Goal: Task Accomplishment & Management: Manage account settings

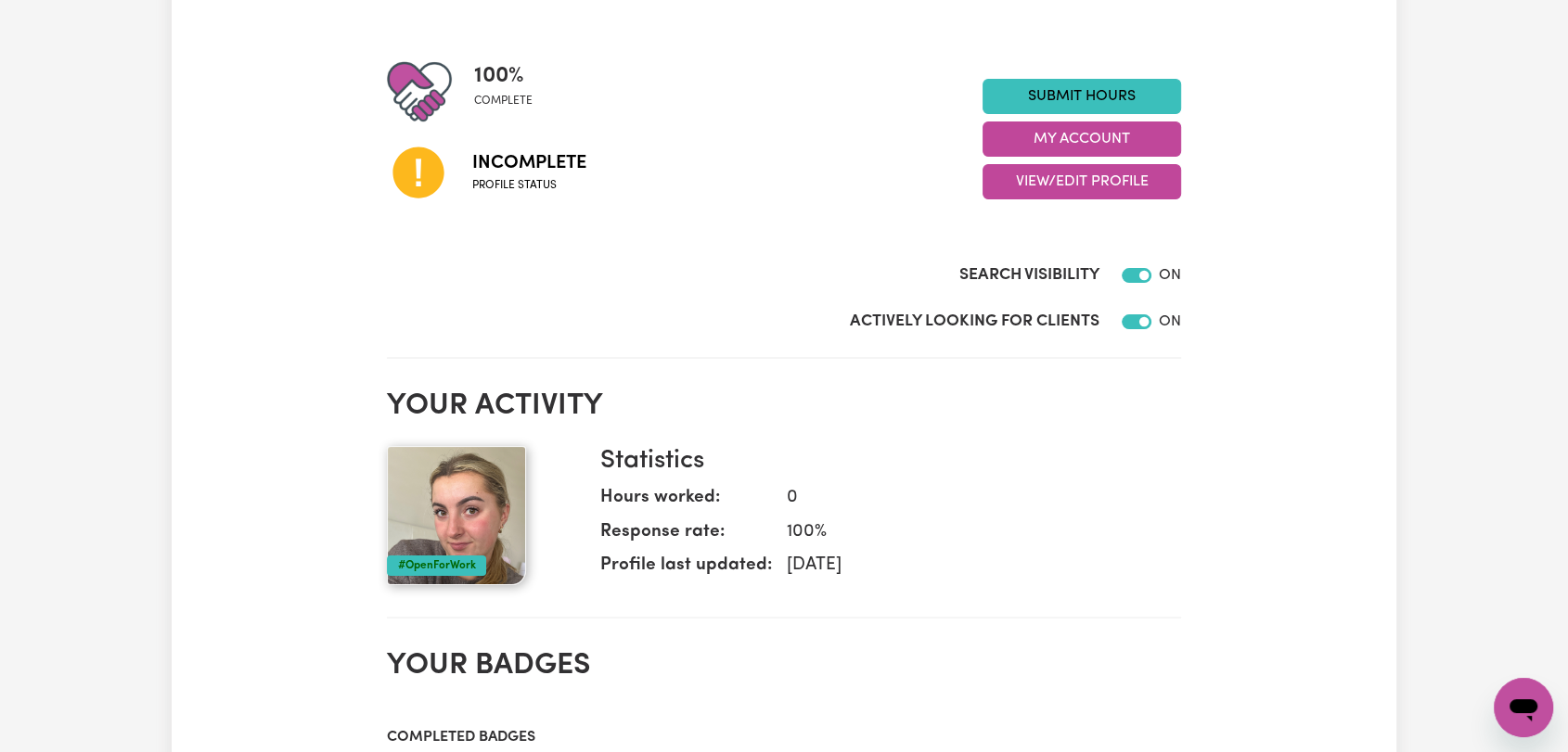
scroll to position [228, 0]
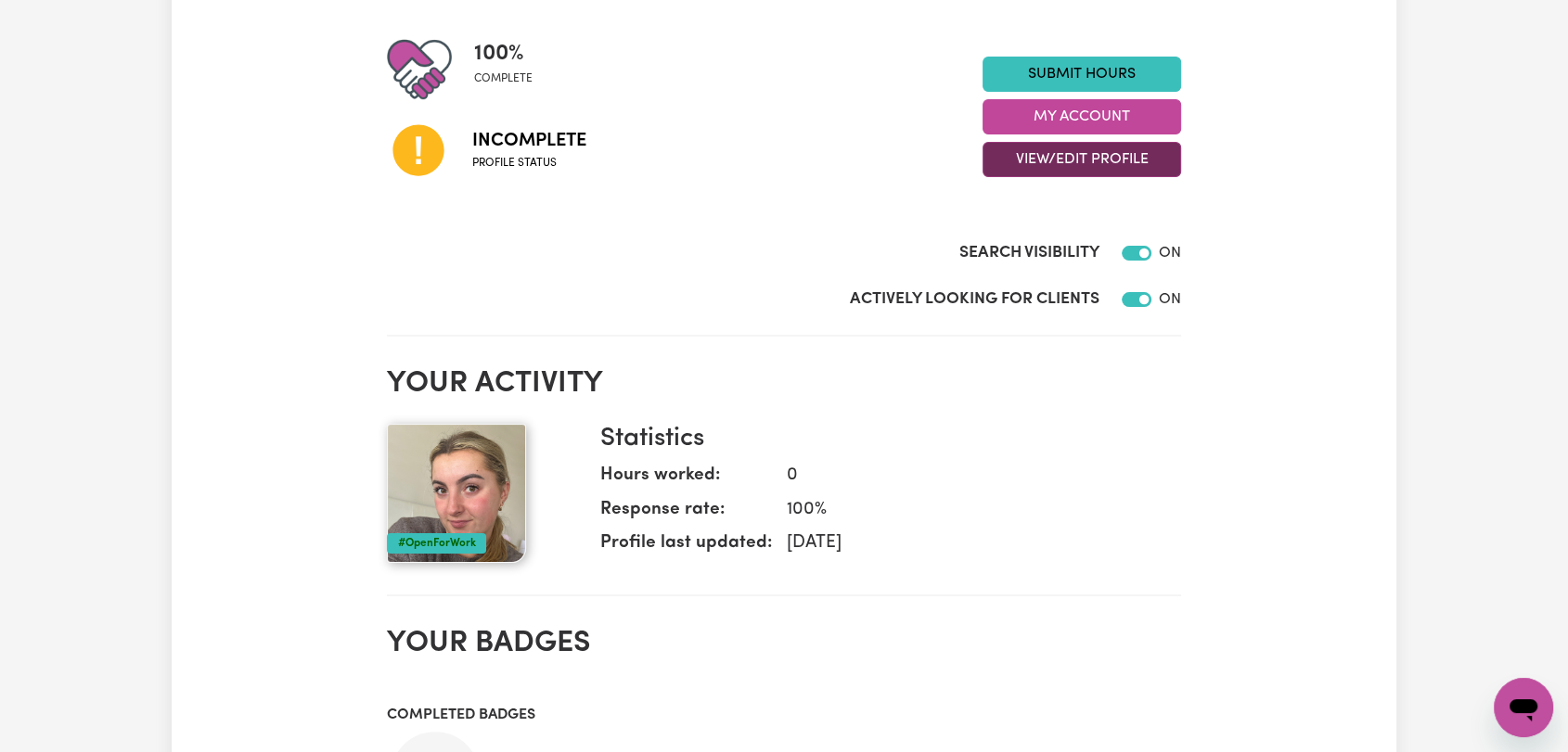
click at [1027, 163] on button "View/Edit Profile" at bounding box center [1081, 159] width 198 height 35
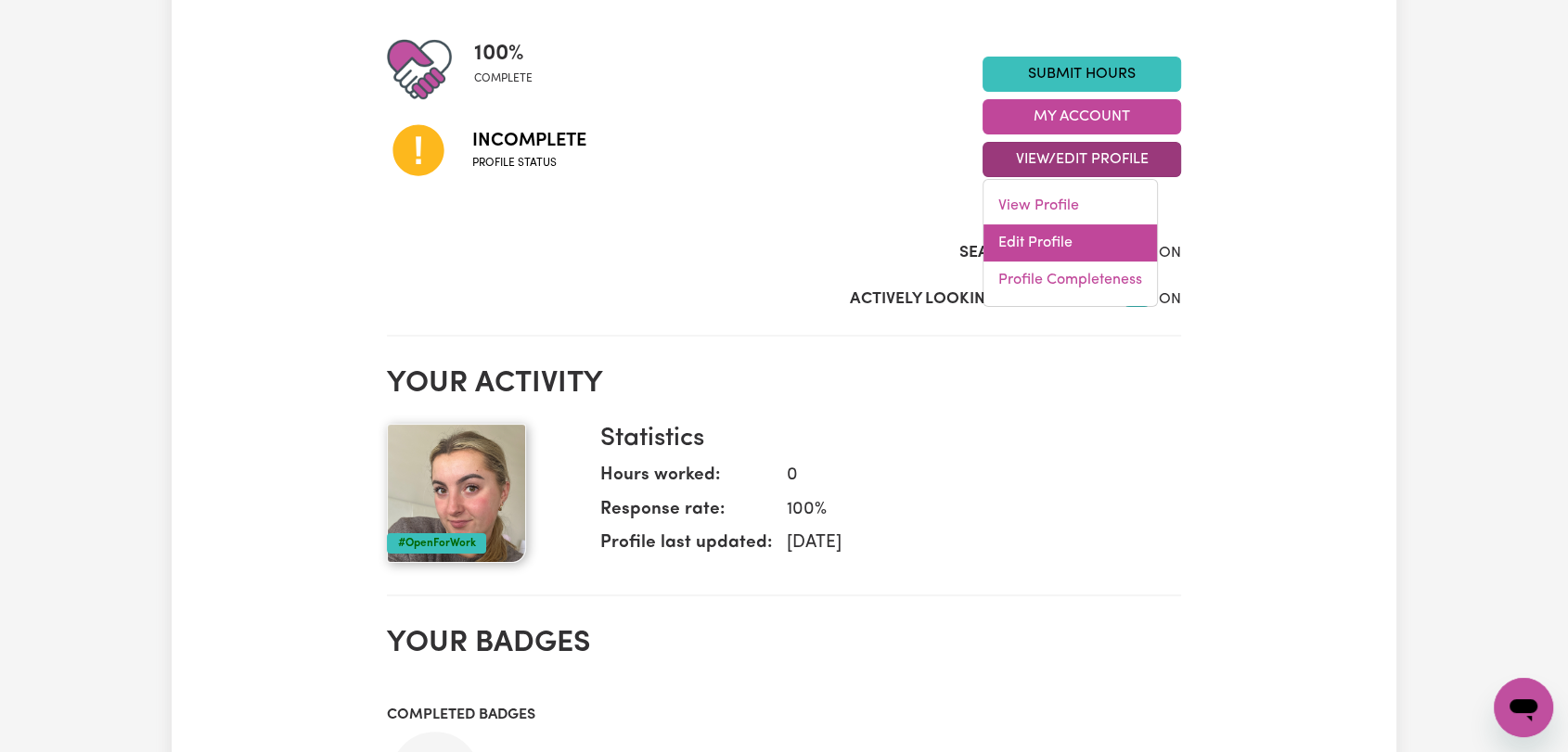
click at [1050, 251] on link "Edit Profile" at bounding box center [1070, 242] width 173 height 37
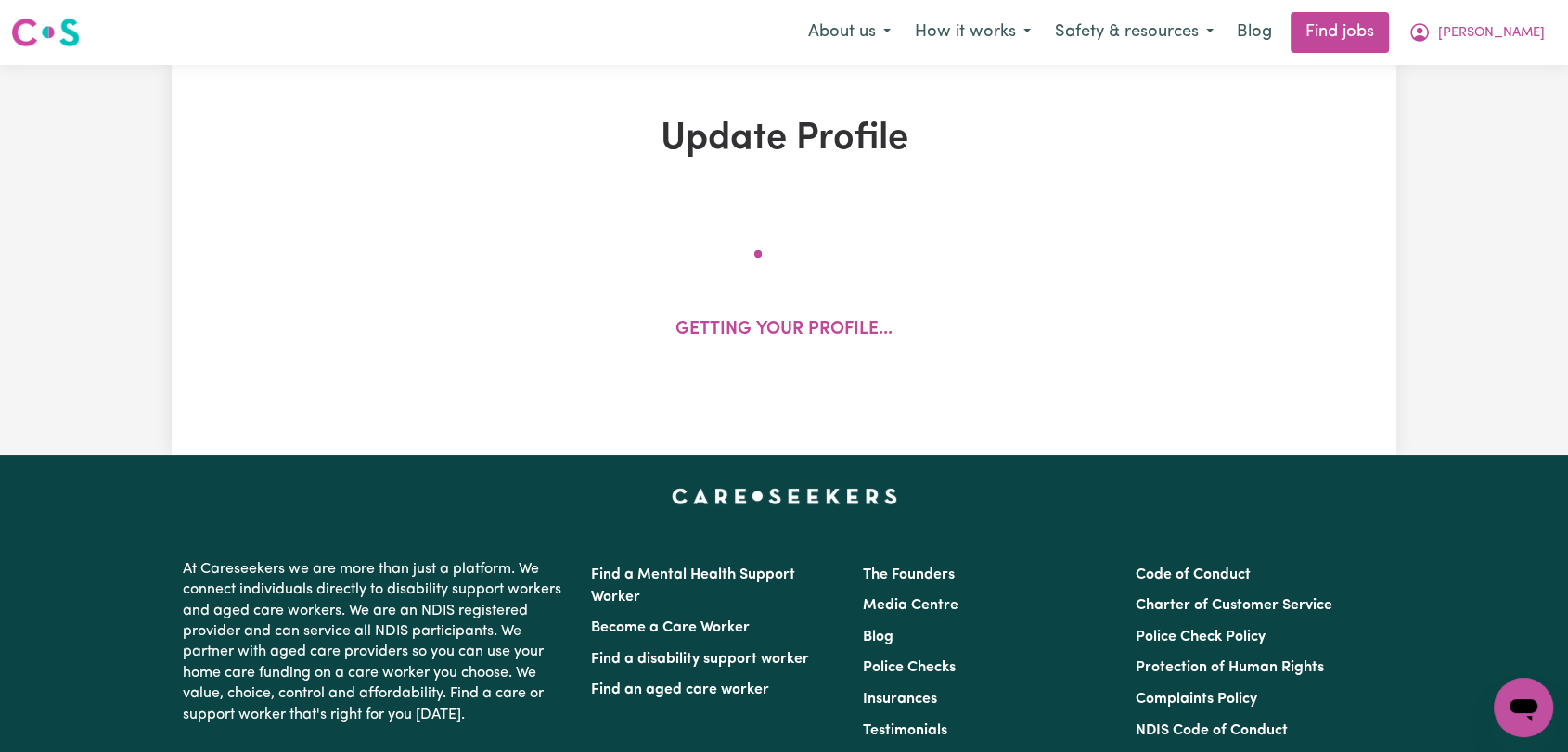
select select "[DEMOGRAPHIC_DATA]"
select select "[DEMOGRAPHIC_DATA] Citizen"
select select "Studying a healthcare related degree or qualification"
select select "45"
select select "60"
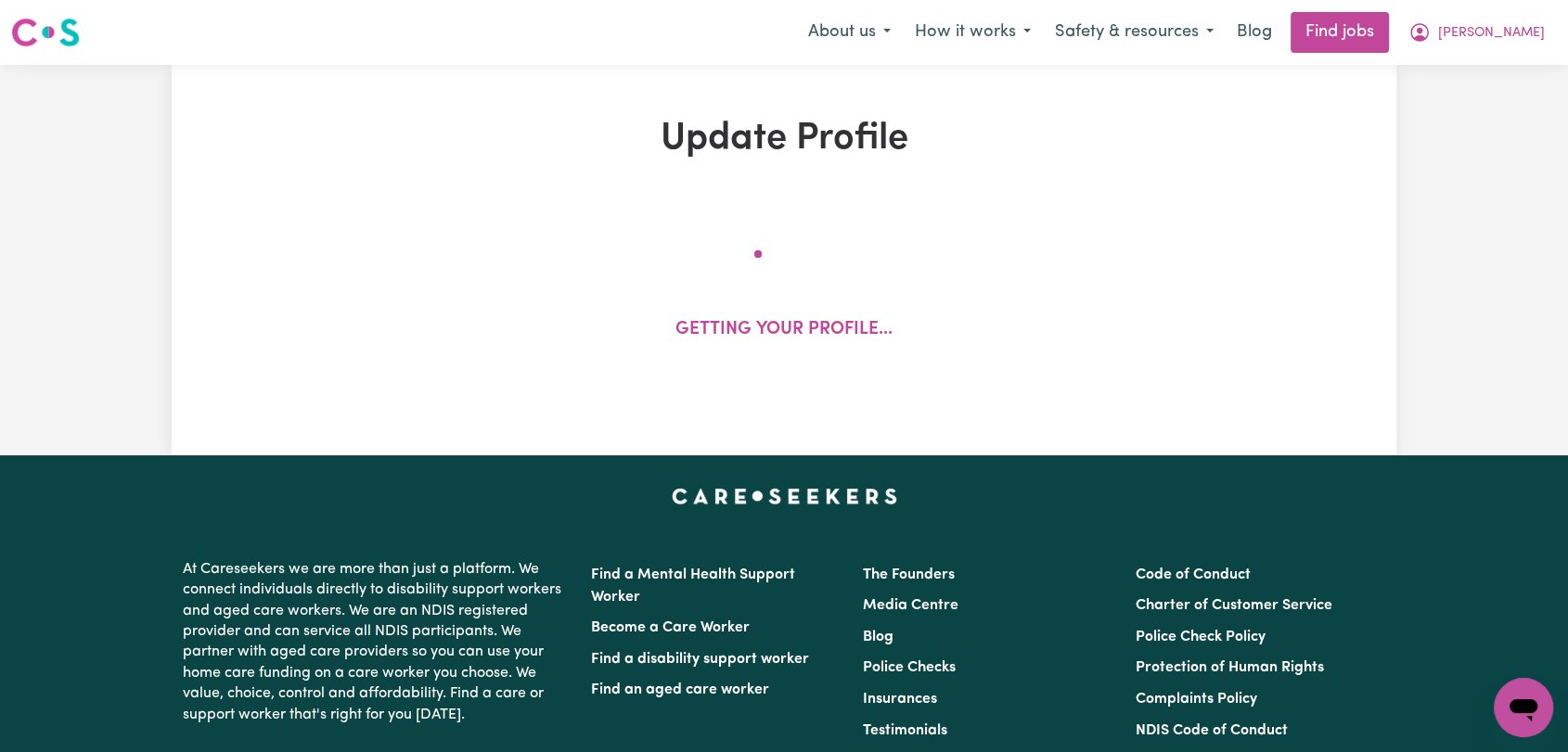
select select "65"
select select "90"
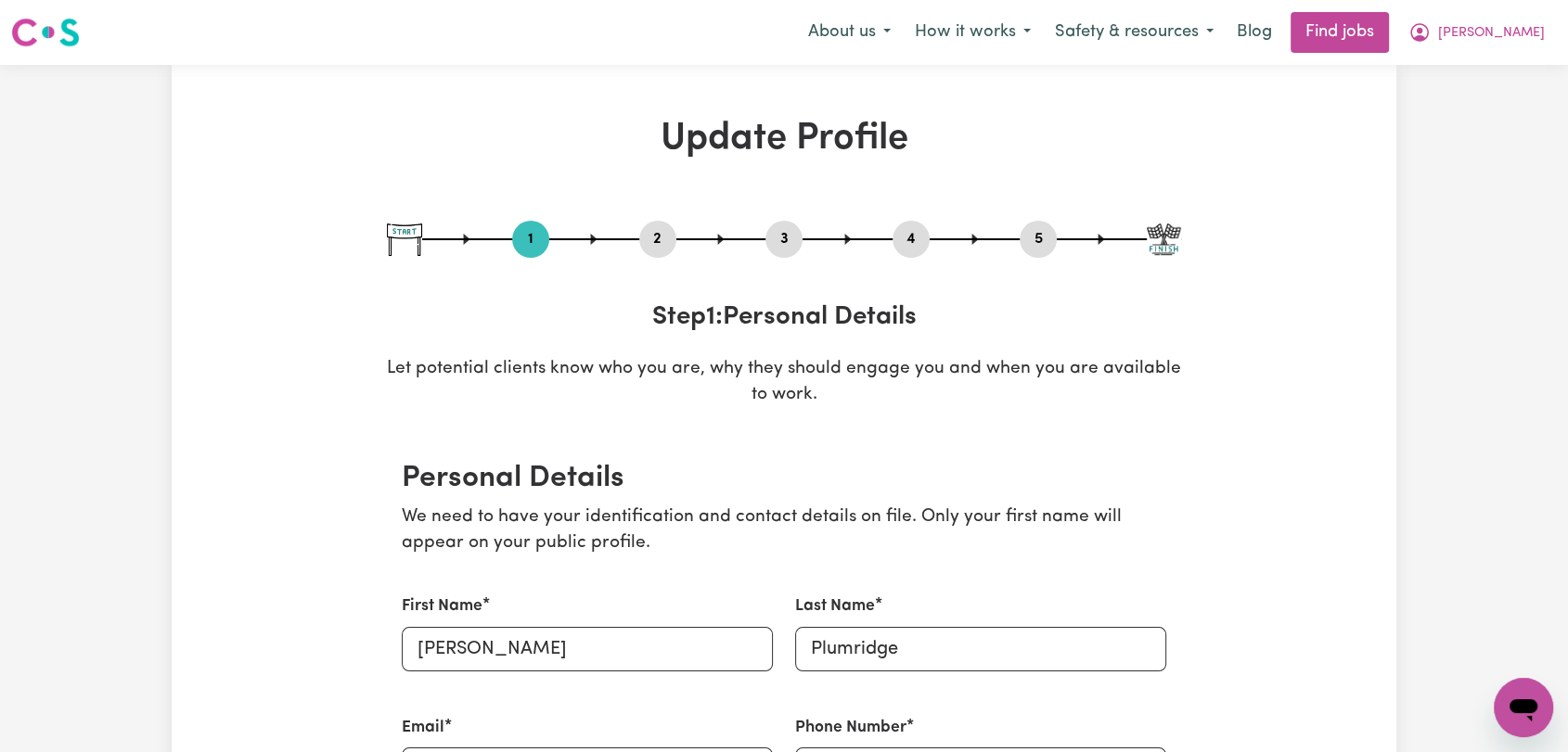
click at [667, 244] on button "2" at bounding box center [657, 239] width 37 height 24
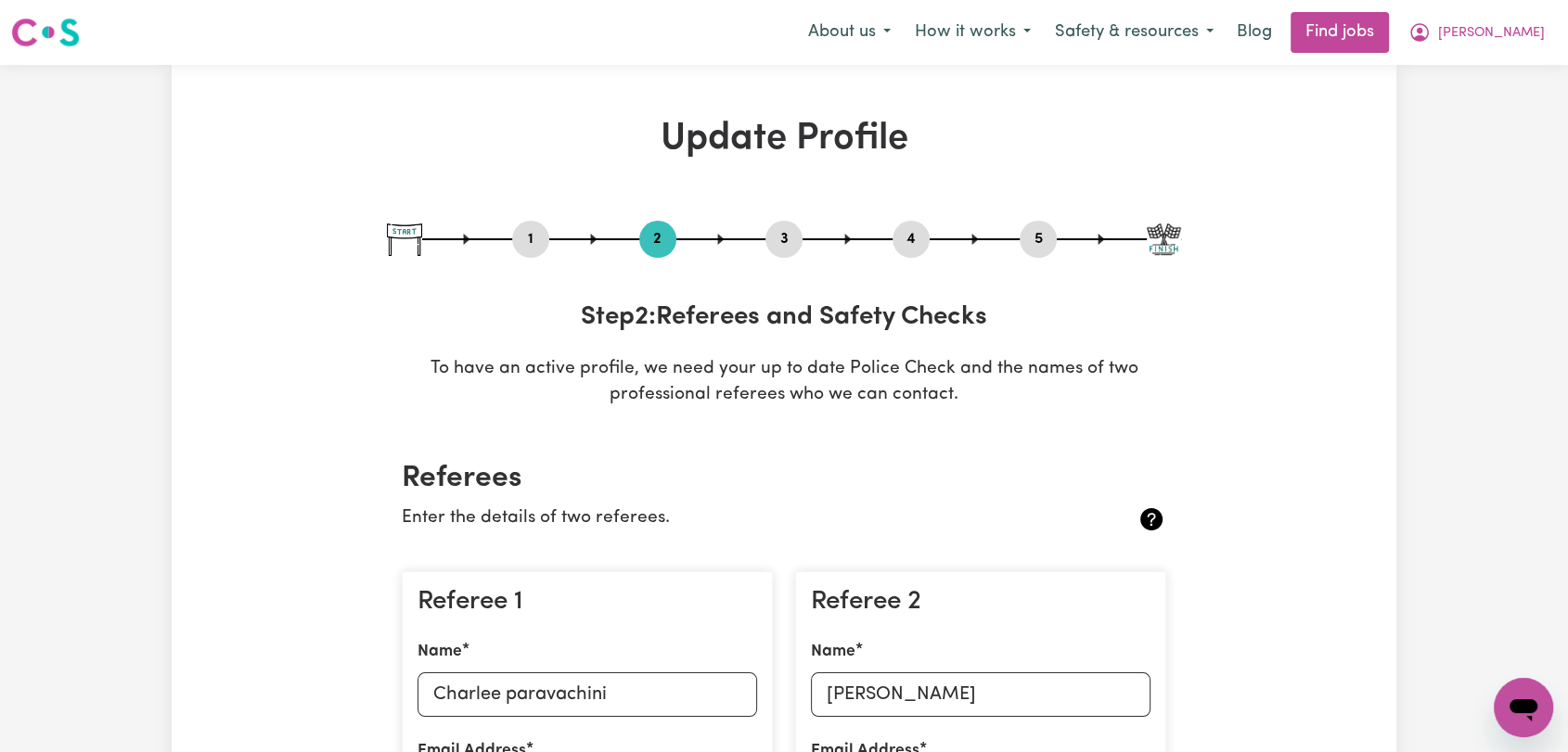
click at [779, 237] on button "3" at bounding box center [784, 239] width 37 height 24
select select "2021"
select select "Certificate III (Individual Support)"
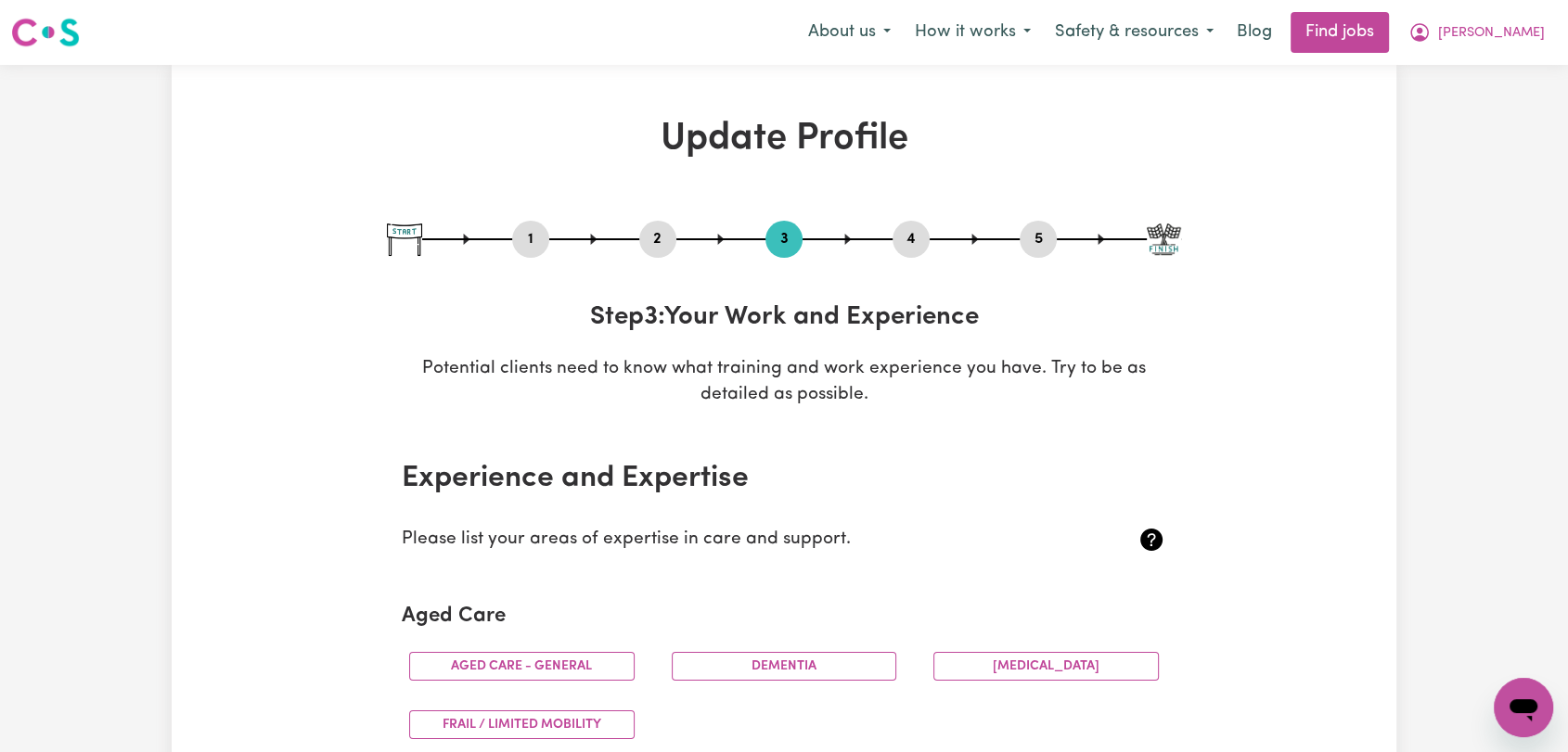
click at [920, 239] on button "4" at bounding box center [911, 239] width 37 height 24
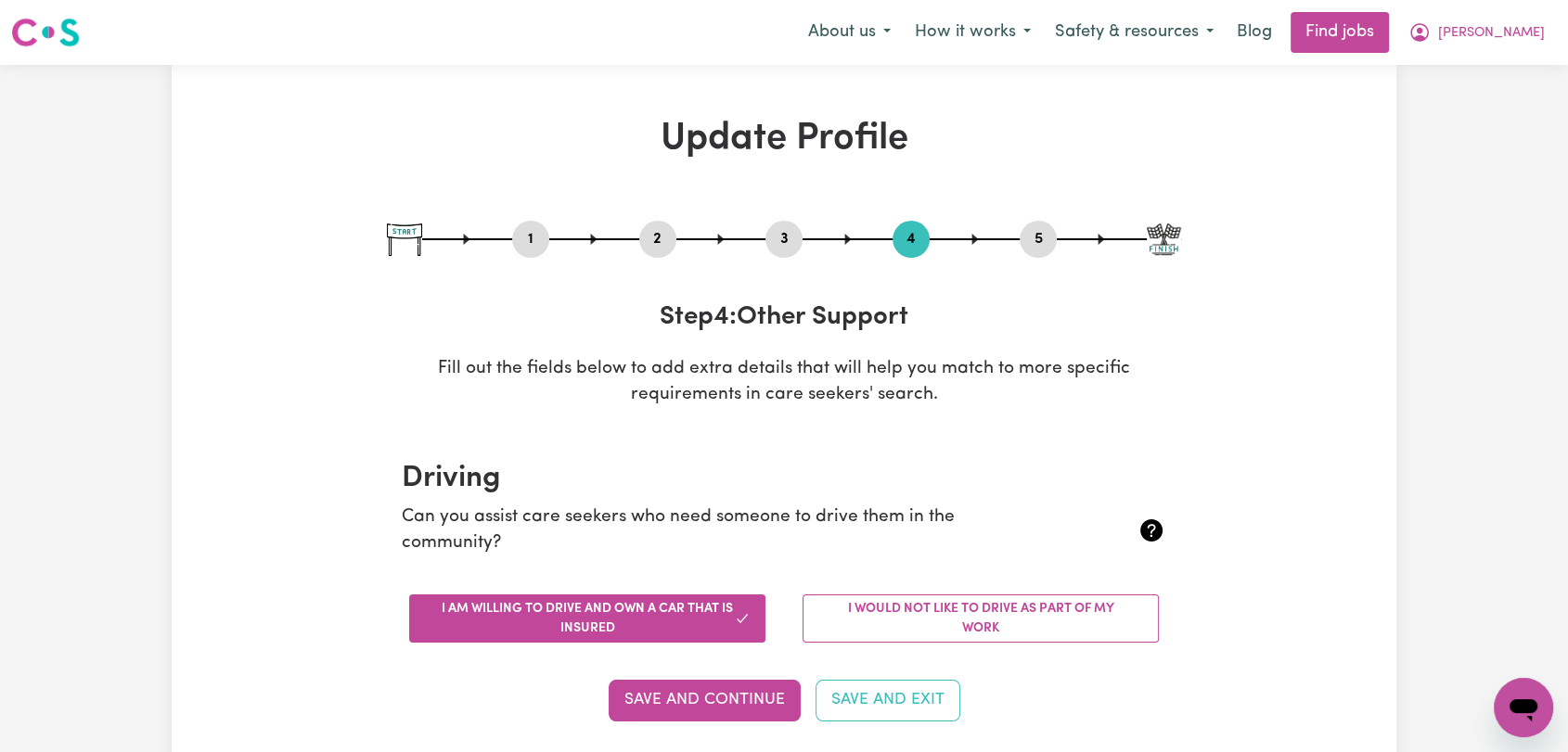
click at [1050, 222] on div "1 2 3 4 5" at bounding box center [784, 239] width 794 height 37
click at [1036, 234] on button "5" at bounding box center [1037, 239] width 37 height 24
select select "I am providing services privately on my own"
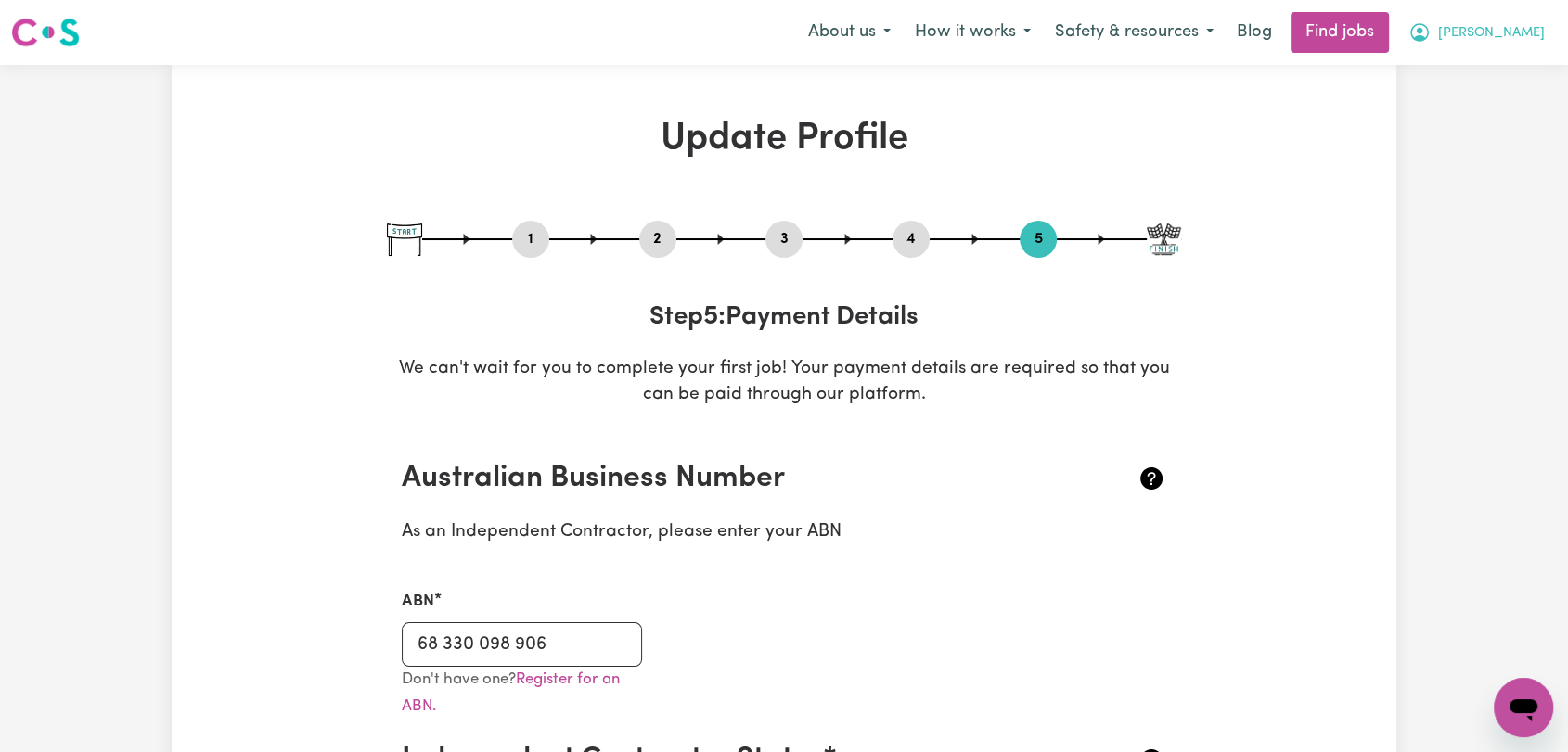
click at [1525, 28] on span "[PERSON_NAME]" at bounding box center [1490, 33] width 106 height 20
click at [1454, 150] on link "Logout" at bounding box center [1482, 142] width 147 height 35
